Goal: Task Accomplishment & Management: Complete application form

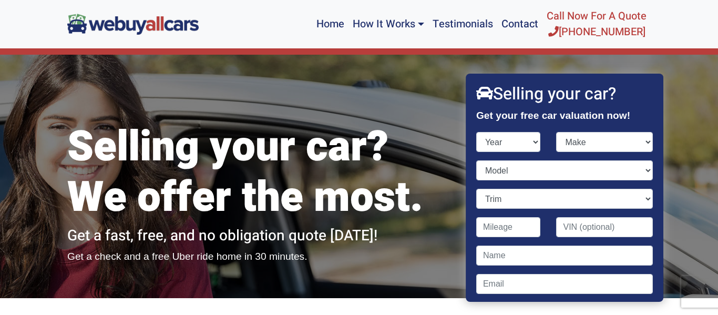
select select "2020"
click at [476, 132] on select "Year [DATE] 2025 2024 2023 2022 2021 2020 2019 2018 2017 2016 2015 2014 2013 20…" at bounding box center [508, 142] width 65 height 20
click at [648, 145] on select "Make Acura Alfa Romeo Aston [PERSON_NAME] Audi Bentley BMW Buick Cadillac Chevr…" at bounding box center [605, 142] width 97 height 20
click at [566, 137] on select "Make Acura Alfa Romeo Aston [PERSON_NAME] Audi Bentley BMW Buick Cadillac Chevr…" at bounding box center [605, 142] width 97 height 20
select select "Honda"
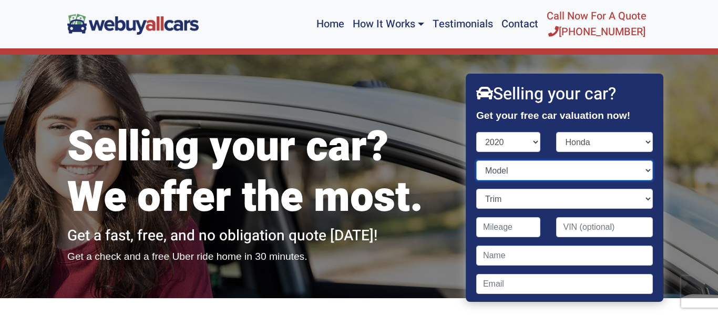
click at [648, 172] on select "Model Accord Accord Hybrid Civic Clarity CR-V CR-V Hybrid Fit HR-V Insight Odys…" at bounding box center [564, 170] width 177 height 20
select select "Accord"
click at [476, 160] on select "Model Accord Accord Hybrid Civic Clarity CR-V CR-V Hybrid Fit HR-V Insight Odys…" at bounding box center [564, 170] width 177 height 20
click at [649, 200] on select "Trim EX 4dr Sedan (1.5L 4cyl Turbo CVT) EX-L 4dr Sedan (1.5L 4cyl Turbo CVT) EX…" at bounding box center [564, 199] width 177 height 20
select select "Touring 4dr Sedan (2.0L 4cyl Turbo)"
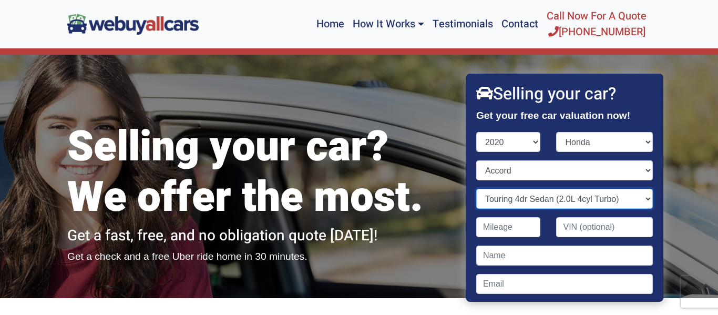
click at [476, 189] on select "Trim EX 4dr Sedan (1.5L 4cyl Turbo CVT) EX-L 4dr Sedan (1.5L 4cyl Turbo CVT) EX…" at bounding box center [564, 199] width 177 height 20
click at [528, 231] on input "Contact form" at bounding box center [508, 227] width 65 height 20
type input "22,960"
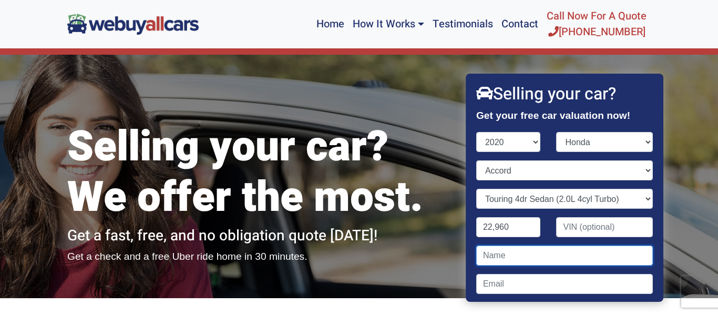
click at [483, 255] on input "Contact form" at bounding box center [564, 255] width 177 height 20
type input "[PERSON_NAME]"
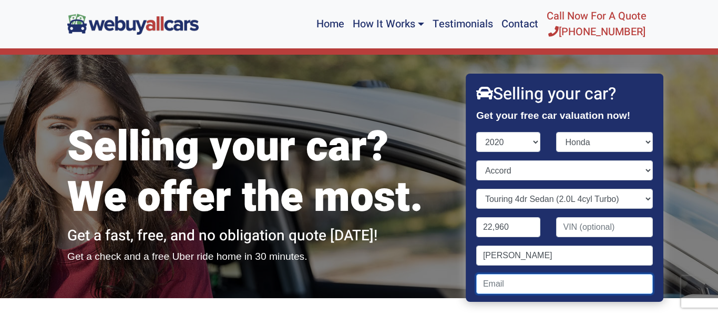
click at [484, 284] on input "Contact form" at bounding box center [564, 284] width 177 height 20
type input "[EMAIL_ADDRESS][DOMAIN_NAME]"
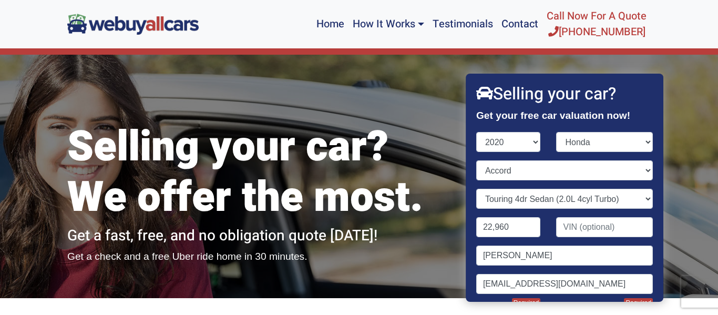
click at [671, 250] on div "Selling your car? We offer the most. Get a fast, free, and no obligation quote …" at bounding box center [359, 176] width 718 height 243
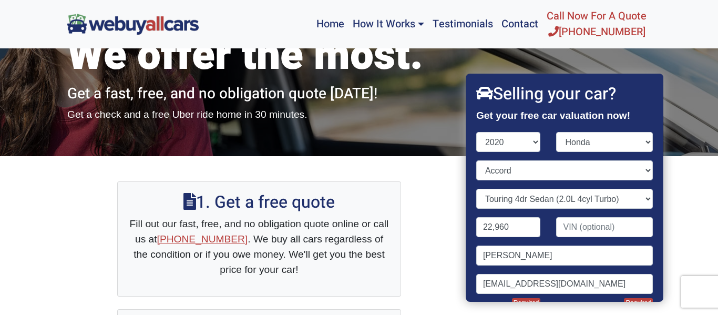
scroll to position [147, 0]
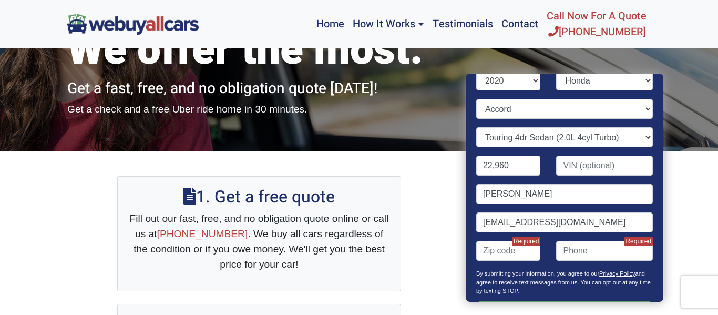
scroll to position [63, 0]
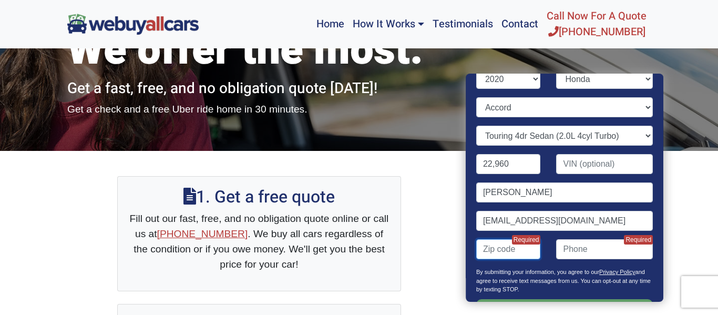
click at [483, 249] on input "Contact form" at bounding box center [508, 249] width 65 height 20
type input "08012"
click at [652, 285] on p "By submitting your information, you agree to our Privacy Policy and agree to re…" at bounding box center [564, 284] width 177 height 32
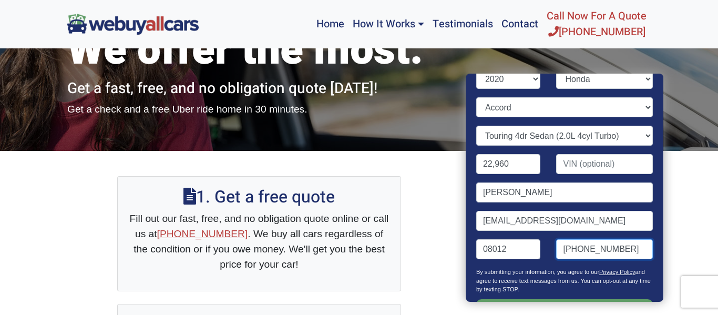
click at [566, 257] on input "[PHONE_NUMBER]" at bounding box center [605, 249] width 97 height 20
type input "[PHONE_NUMBER]"
